Goal: Transaction & Acquisition: Obtain resource

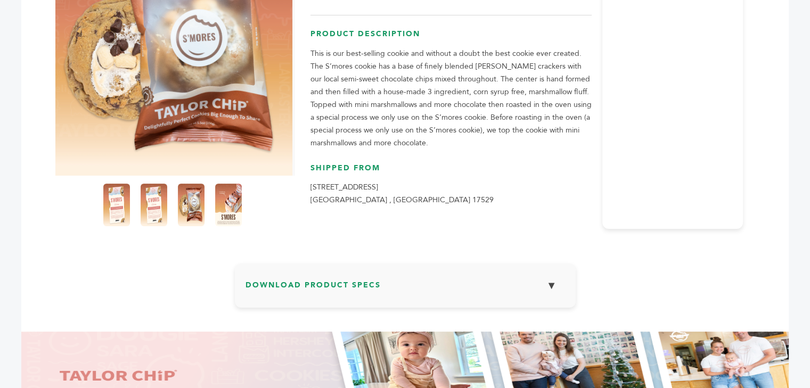
scroll to position [266, 0]
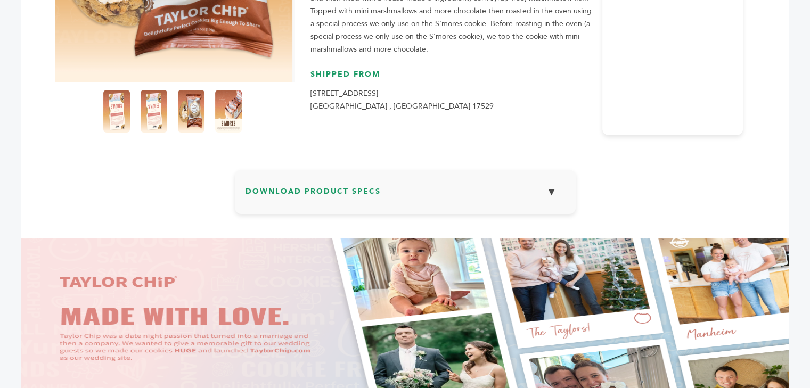
click at [556, 195] on button "▼" at bounding box center [552, 192] width 27 height 23
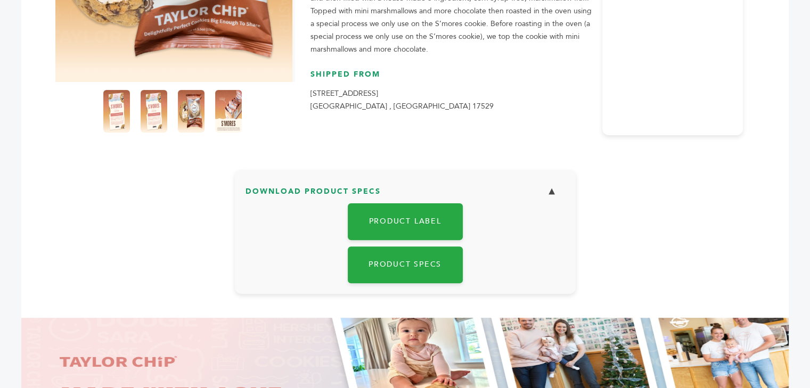
scroll to position [0, 0]
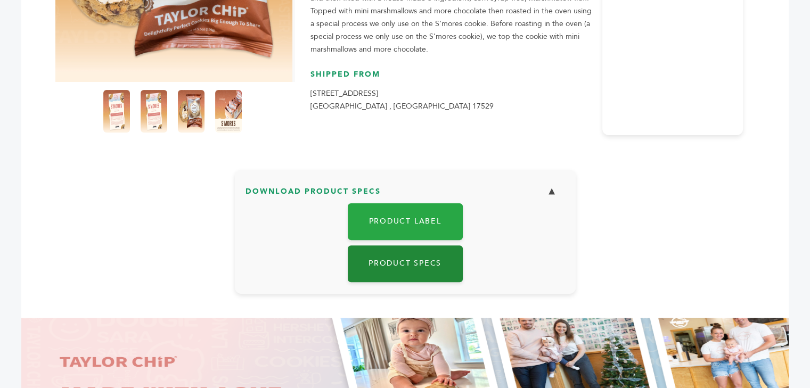
click at [396, 268] on link "Product Specs" at bounding box center [405, 264] width 115 height 37
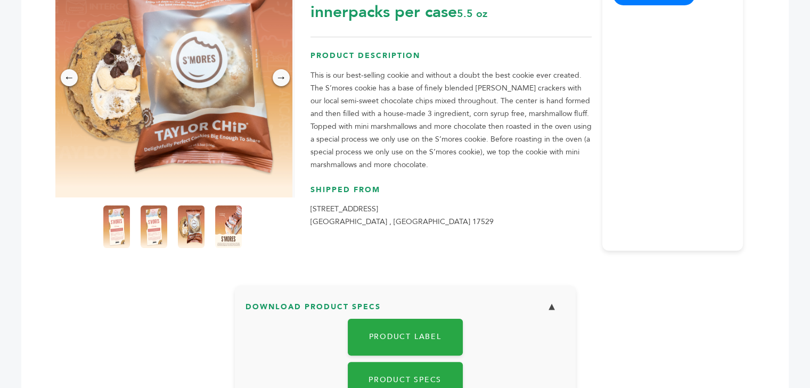
scroll to position [213, 0]
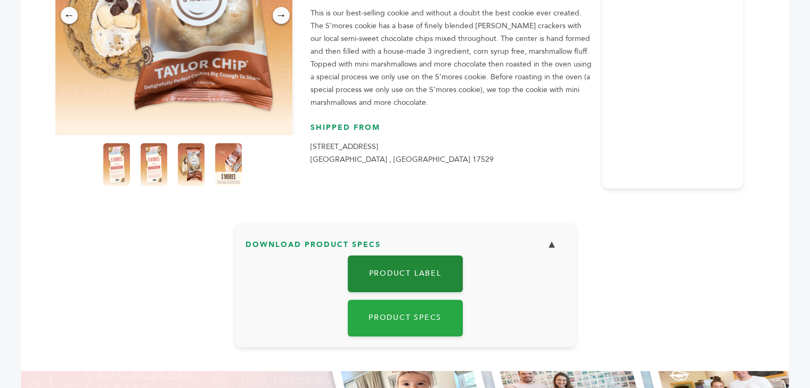
click at [434, 271] on link "Product Label" at bounding box center [405, 274] width 115 height 37
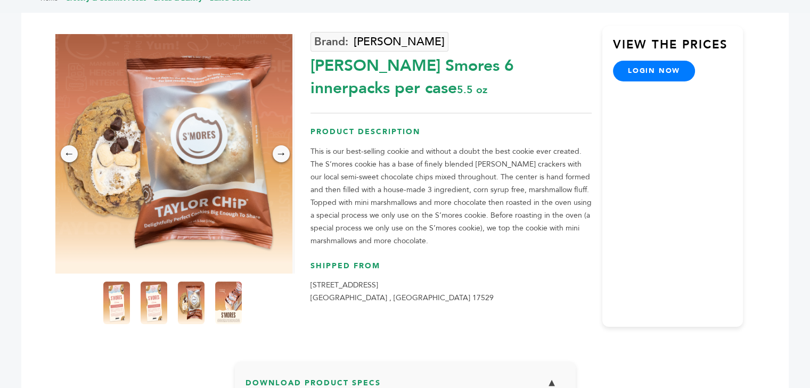
scroll to position [0, 0]
